Goal: Transaction & Acquisition: Purchase product/service

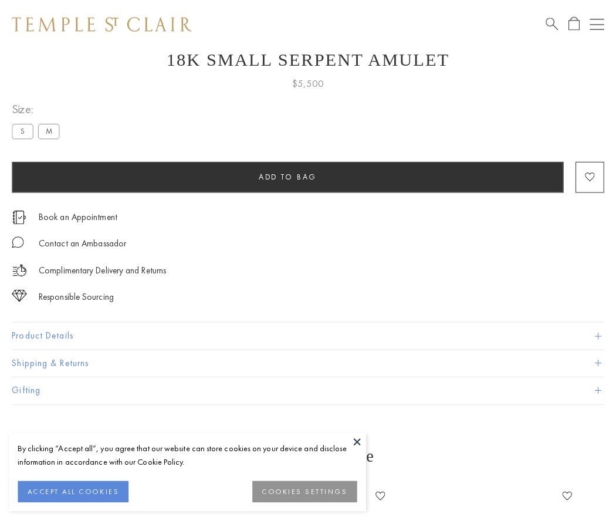
scroll to position [46, 0]
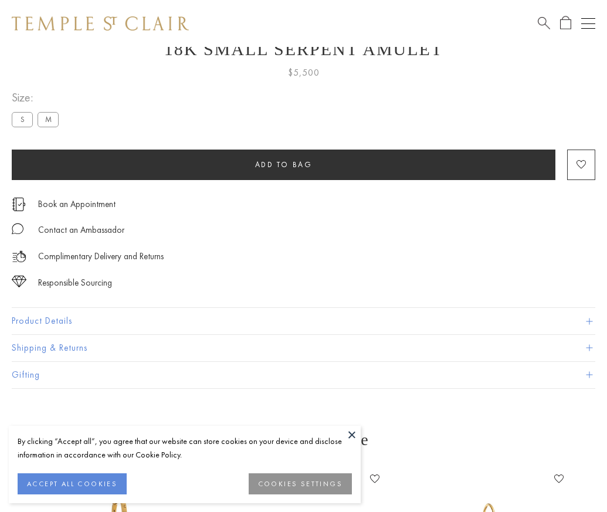
click at [283, 164] on span "Add to bag" at bounding box center [283, 165] width 57 height 10
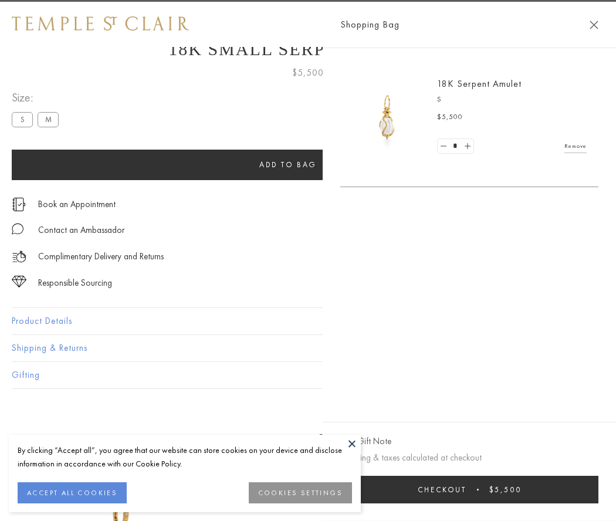
click at [587, 489] on button "Checkout $5,500" at bounding box center [469, 490] width 258 height 28
